Goal: Task Accomplishment & Management: Use online tool/utility

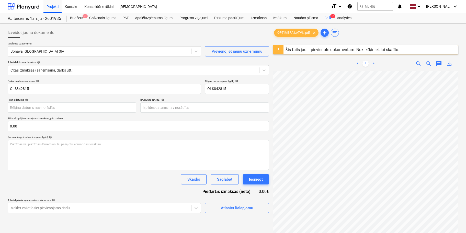
scroll to position [80, 0]
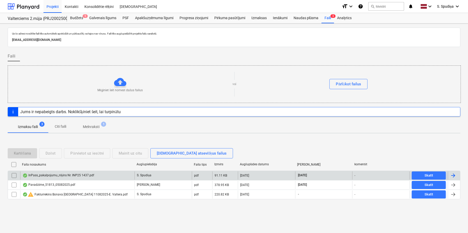
click at [89, 173] on div "InPass_pakalpojumu_rēķins Nr. INP25 1437.pdf" at bounding box center [77, 176] width 114 height 8
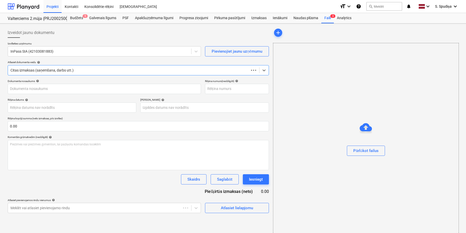
type input "INP25 1437"
type input "[DATE]"
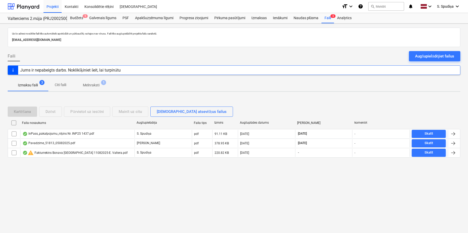
click at [92, 81] on span "Melnraksti 1" at bounding box center [91, 85] width 37 height 9
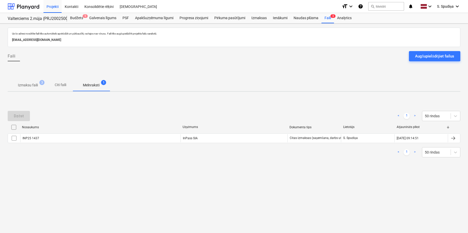
click at [35, 83] on p "Izmaksu faili" at bounding box center [28, 85] width 20 height 5
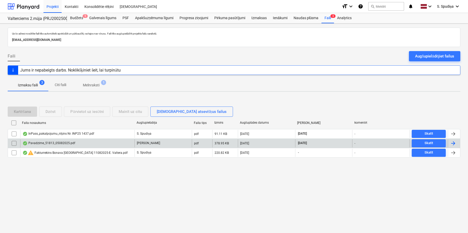
click at [67, 140] on div "Pavadzīme_51813_05082025.pdf" at bounding box center [77, 143] width 114 height 8
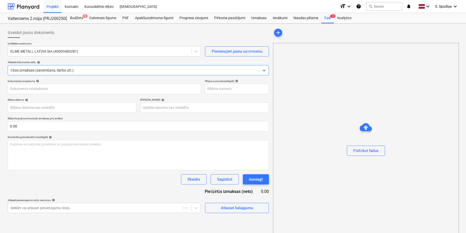
type input "51813"
type input "[DATE]"
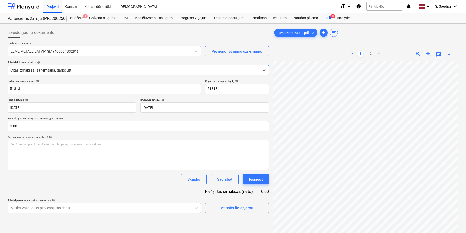
scroll to position [108, 0]
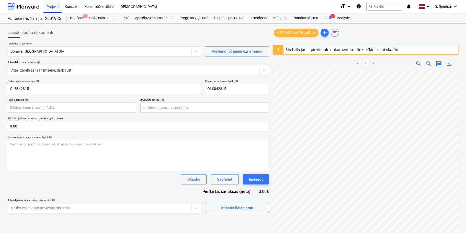
scroll to position [80, 0]
click at [54, 5] on div "Projekti" at bounding box center [52, 6] width 18 height 13
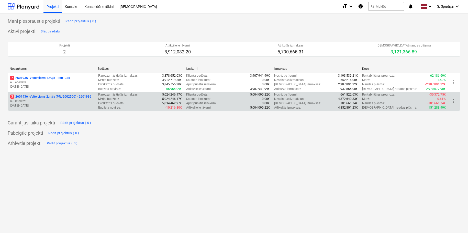
click at [55, 101] on p "A. Lebedevs" at bounding box center [52, 101] width 84 height 4
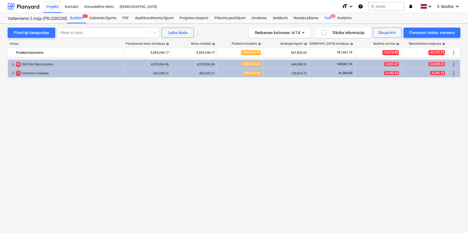
click at [326, 18] on div "Faili 3" at bounding box center [327, 18] width 13 height 10
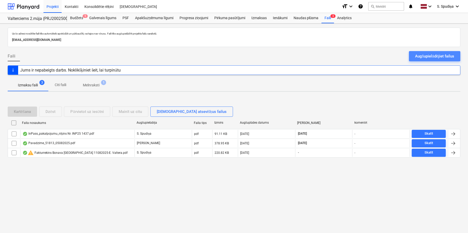
click at [419, 57] on div "Augšupielādējiet failus" at bounding box center [434, 56] width 39 height 7
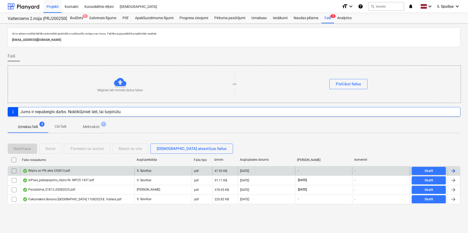
click at [82, 173] on div "Rēķins un PN akts 250813.pdf" at bounding box center [77, 171] width 114 height 8
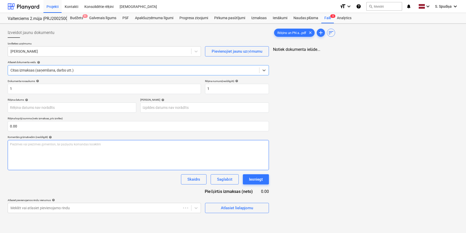
type input "1"
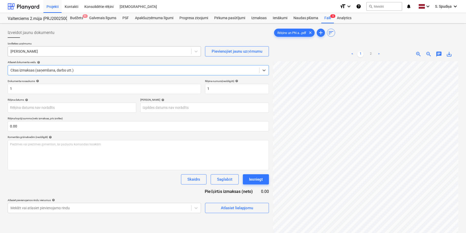
click at [89, 54] on div "Gļebs Draganovs" at bounding box center [99, 51] width 183 height 7
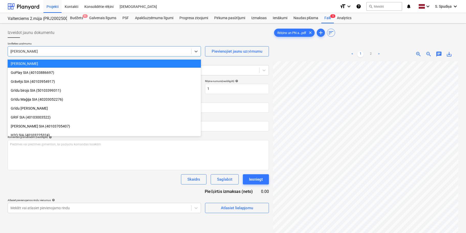
scroll to position [1006, 0]
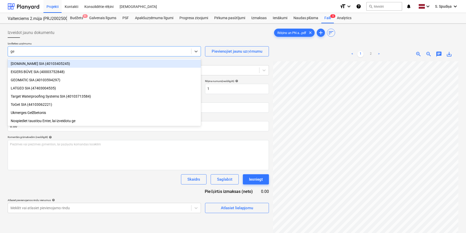
type input "geo"
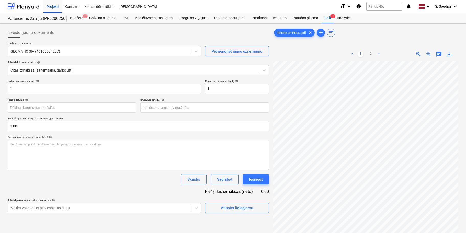
scroll to position [0, 29]
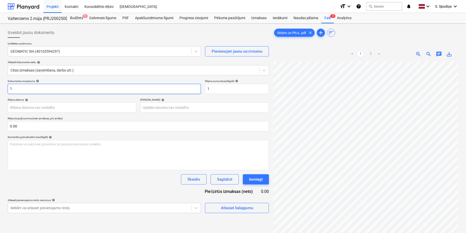
click at [39, 91] on input "1" at bounding box center [104, 89] width 193 height 10
drag, startPoint x: 2, startPoint y: 91, endPoint x: -9, endPoint y: 91, distance: 10.7
click at [0, 91] on html "Projekti Kontakti Konsolidētie rēķini Iesūtne format_size keyboard_arrow_down h…" at bounding box center [233, 116] width 466 height 233
type input "250813"
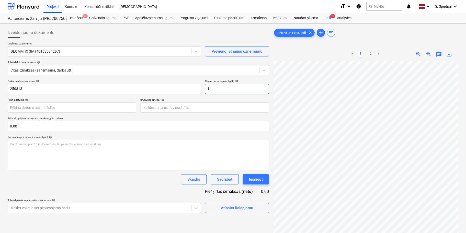
drag, startPoint x: 231, startPoint y: 89, endPoint x: 205, endPoint y: 91, distance: 25.7
click at [205, 91] on input "1" at bounding box center [237, 89] width 64 height 10
paste input "250813"
type input "250813"
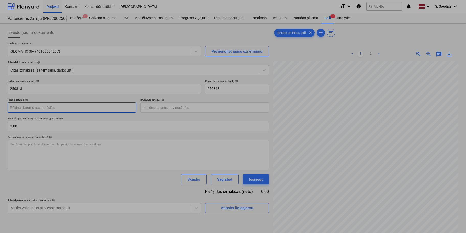
click at [53, 104] on body "Projekti Kontakti Konsolidētie rēķini Iesūtne format_size keyboard_arrow_down h…" at bounding box center [233, 116] width 466 height 233
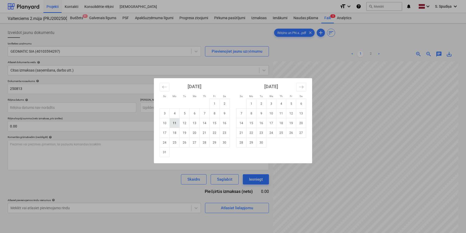
click at [176, 122] on td "11" at bounding box center [175, 123] width 10 height 10
type input "[DATE]"
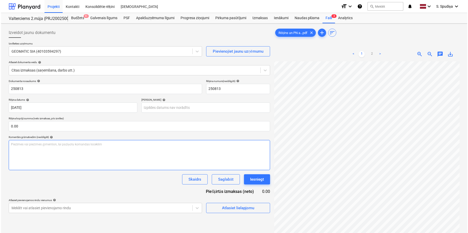
scroll to position [10, 10]
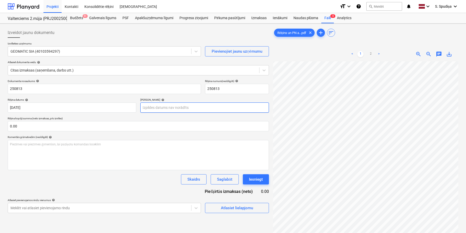
click at [160, 108] on body "Projekti Kontakti Konsolidētie rēķini Iesūtne format_size keyboard_arrow_down h…" at bounding box center [233, 116] width 466 height 233
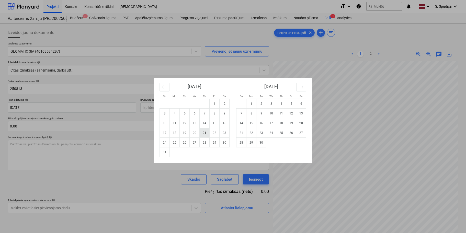
click at [206, 134] on td "21" at bounding box center [205, 133] width 10 height 10
type input "21 Aug 2025"
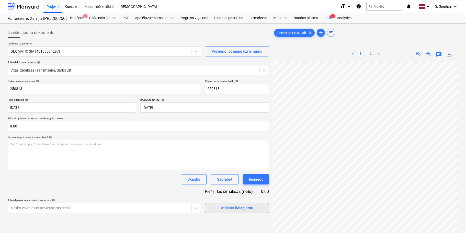
click at [229, 208] on div "Atlasiet lielapjomu" at bounding box center [237, 208] width 32 height 7
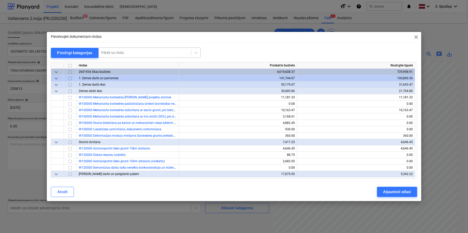
click at [140, 53] on div at bounding box center [144, 52] width 87 height 5
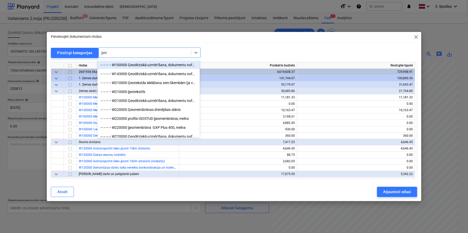
type input "ģeod"
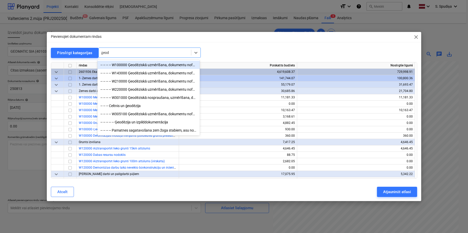
click at [154, 67] on div "-- -- -- -- W100000 Ģeodēziskā uzmērīšana, dokumentu noformēšana" at bounding box center [148, 65] width 102 height 8
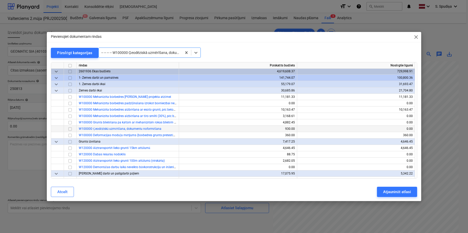
scroll to position [0, 0]
click at [135, 51] on div at bounding box center [140, 52] width 78 height 5
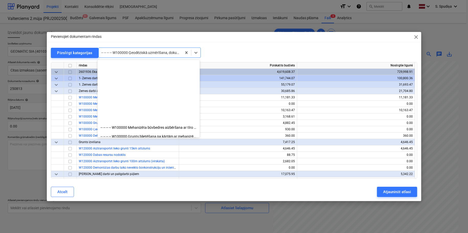
scroll to position [81, 0]
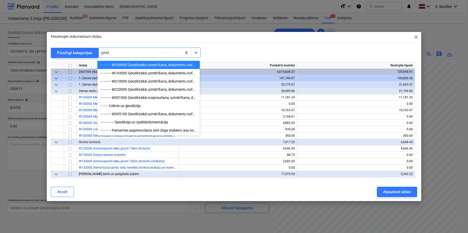
type input "ģeodē"
click at [128, 74] on div "-- -- -- -- W143000 Ģeodēziskā uzmērīšana, dokumentu noformēšana" at bounding box center [148, 73] width 102 height 8
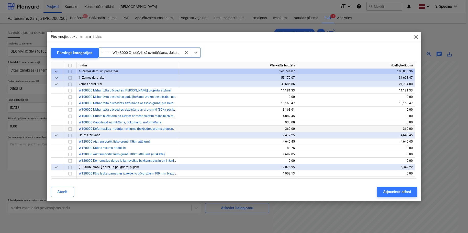
scroll to position [0, 0]
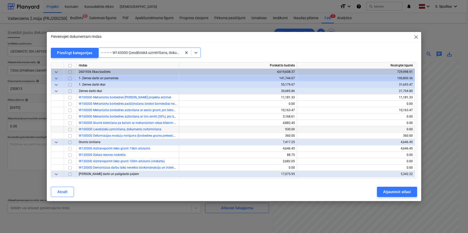
click at [70, 129] on input "checkbox" at bounding box center [70, 130] width 6 height 6
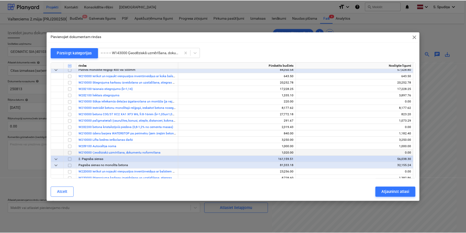
scroll to position [256, 0]
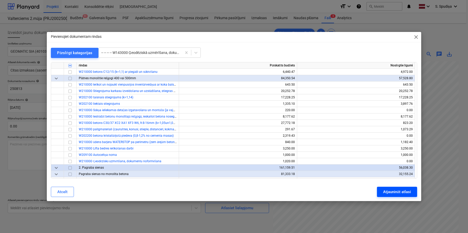
click at [391, 195] on div "Atjaunināt atlasi" at bounding box center [397, 192] width 28 height 7
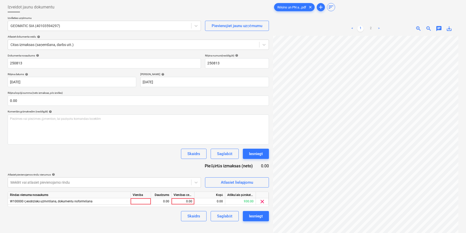
scroll to position [31, 43]
click at [186, 200] on div "0.00" at bounding box center [183, 201] width 19 height 6
type input "360"
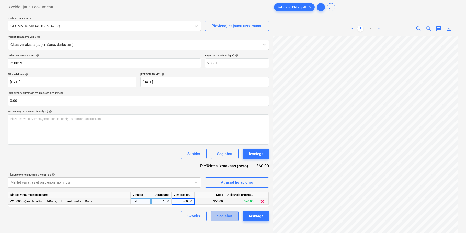
click at [224, 215] on div "Saglabāt" at bounding box center [224, 216] width 15 height 7
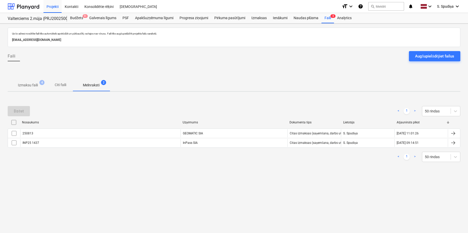
click at [27, 88] on p "Izmaksu faili" at bounding box center [28, 85] width 20 height 5
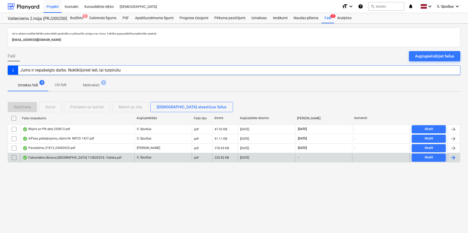
click at [59, 160] on div "Fakturrekins Bonava [GEOGRAPHIC_DATA] 11082025-E. Valtera.pdf" at bounding box center [72, 158] width 99 height 4
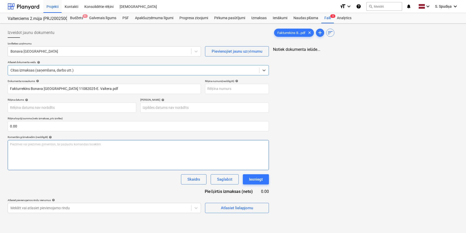
type input "Fakturrekins Bonava [GEOGRAPHIC_DATA] 11082025-E. Valtera.pdf"
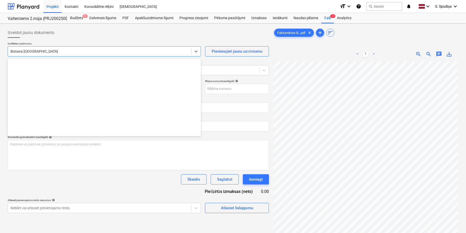
click at [91, 52] on div at bounding box center [99, 51] width 178 height 5
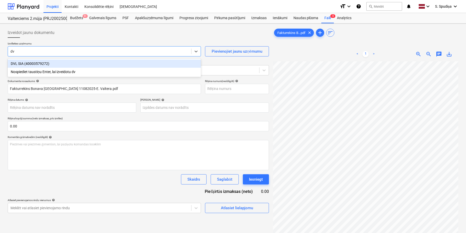
type input "dvl"
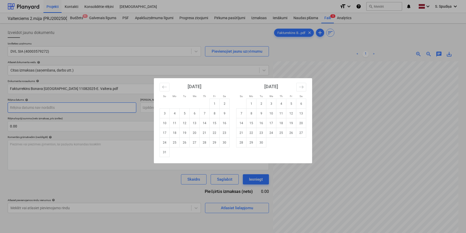
click at [39, 108] on body "Projekti Kontakti Konsolidētie rēķini Iesūtne format_size keyboard_arrow_down h…" at bounding box center [233, 116] width 466 height 233
click at [173, 125] on td "11" at bounding box center [175, 123] width 10 height 10
type input "[DATE]"
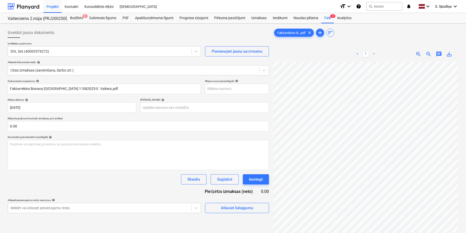
scroll to position [102, 0]
click at [165, 109] on body "Projekti Kontakti Konsolidētie rēķini Iesūtne format_size keyboard_arrow_down h…" at bounding box center [233, 116] width 466 height 233
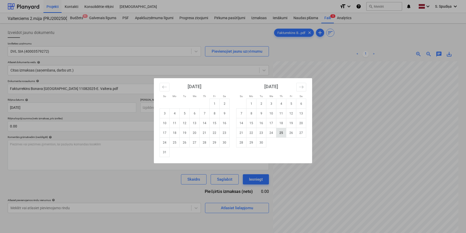
click at [279, 134] on td "25" at bounding box center [281, 133] width 10 height 10
type input "25 Sep 2025"
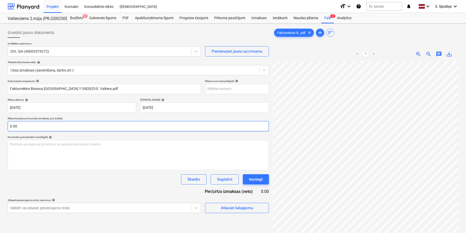
scroll to position [0, 0]
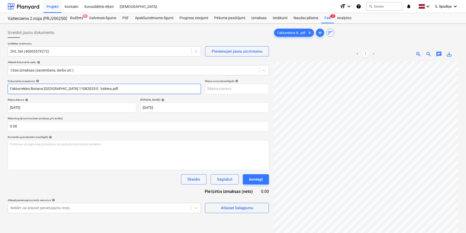
drag, startPoint x: 107, startPoint y: 92, endPoint x: -10, endPoint y: 86, distance: 117.2
click at [0, 86] on html "Projekti Kontakti Konsolidētie rēķini Iesūtne format_size keyboard_arrow_down h…" at bounding box center [233, 116] width 466 height 233
drag, startPoint x: 36, startPoint y: 90, endPoint x: -7, endPoint y: 93, distance: 43.3
click at [0, 93] on html "Projekti Kontakti Konsolidētie rēķini Iesūtne format_size keyboard_arrow_down h…" at bounding box center [233, 116] width 466 height 233
type input "DVLS 25/ 657"
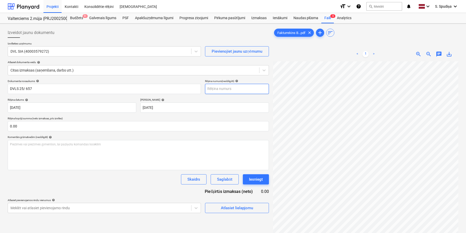
click at [216, 84] on input "text" at bounding box center [237, 89] width 64 height 10
paste input "DVLS 25/ 657"
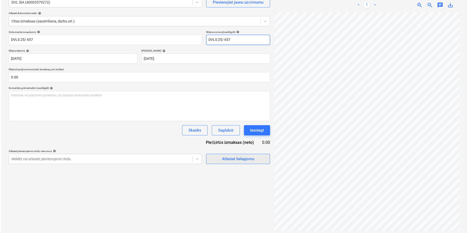
scroll to position [51, 0]
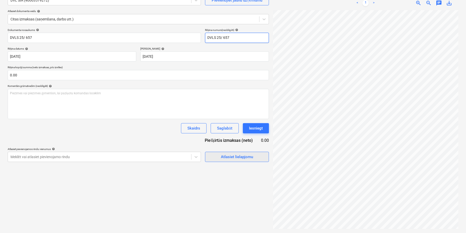
type input "DVLS 25/ 657"
click at [232, 157] on div "Atlasiet lielapjomu" at bounding box center [237, 157] width 32 height 7
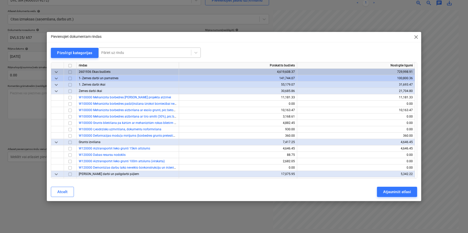
click at [139, 48] on div "Pāriet uz rindu" at bounding box center [149, 53] width 102 height 10
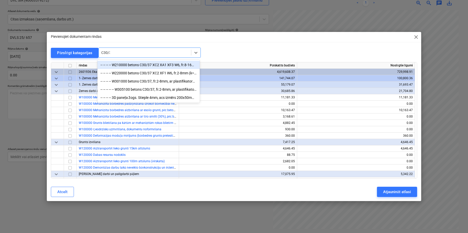
type input "C30/37"
click at [167, 62] on div "-- -- -- -- W210000 betons C30/37 XC2 XA1 XF3 W6, fr.8-16mm (k=1,05un1,07) ar p…" at bounding box center [148, 65] width 102 height 8
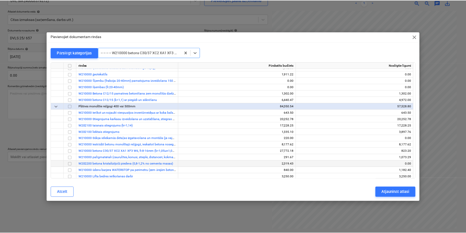
scroll to position [256, 0]
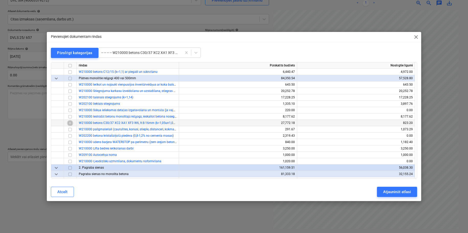
click at [70, 125] on input "checkbox" at bounding box center [70, 123] width 6 height 6
click at [388, 189] on div "Atjaunināt atlasi" at bounding box center [397, 192] width 28 height 7
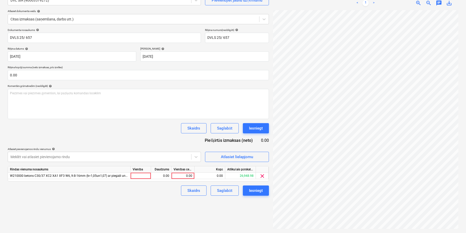
scroll to position [63, 34]
click at [189, 177] on div "0.00" at bounding box center [183, 176] width 19 height 6
type input "26024.7"
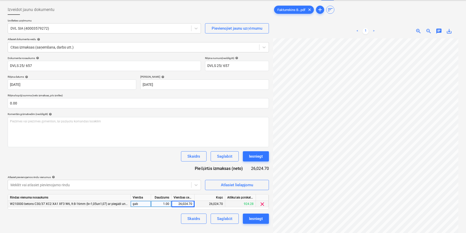
scroll to position [51, 0]
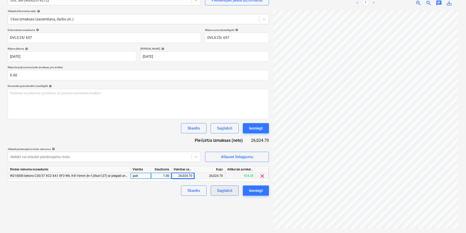
click at [218, 190] on div "Saglabāt" at bounding box center [224, 190] width 15 height 7
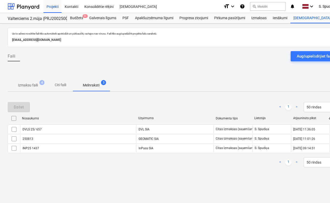
click at [30, 85] on p "Izmaksu faili" at bounding box center [28, 85] width 20 height 5
